Goal: Consume media (video, audio): Consume media (video, audio)

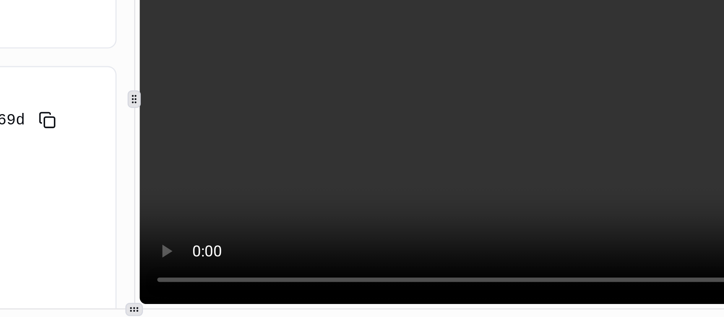
click at [575, 51] on video at bounding box center [565, 73] width 316 height 142
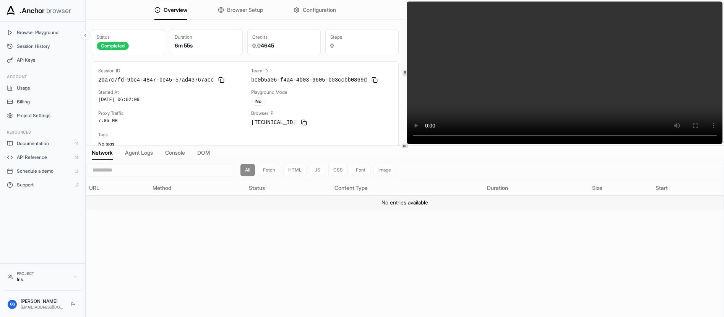
click at [532, 200] on td "No entries available" at bounding box center [405, 202] width 638 height 14
click at [299, 36] on div "Credits" at bounding box center [283, 37] width 63 height 6
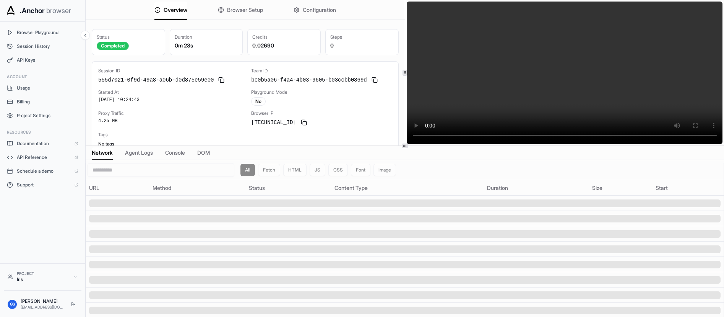
click at [568, 64] on video at bounding box center [565, 73] width 316 height 142
